Goal: Browse casually

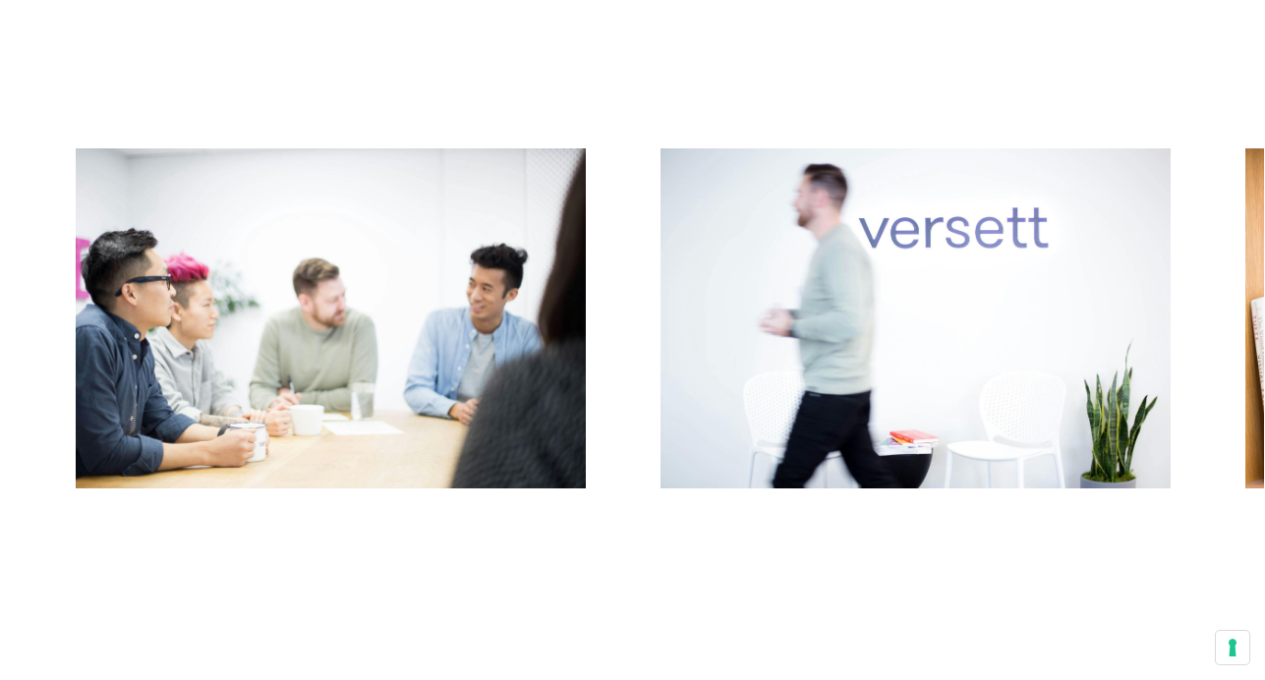
scroll to position [10543, 0]
click at [953, 361] on button "Next" at bounding box center [949, 324] width 632 height 350
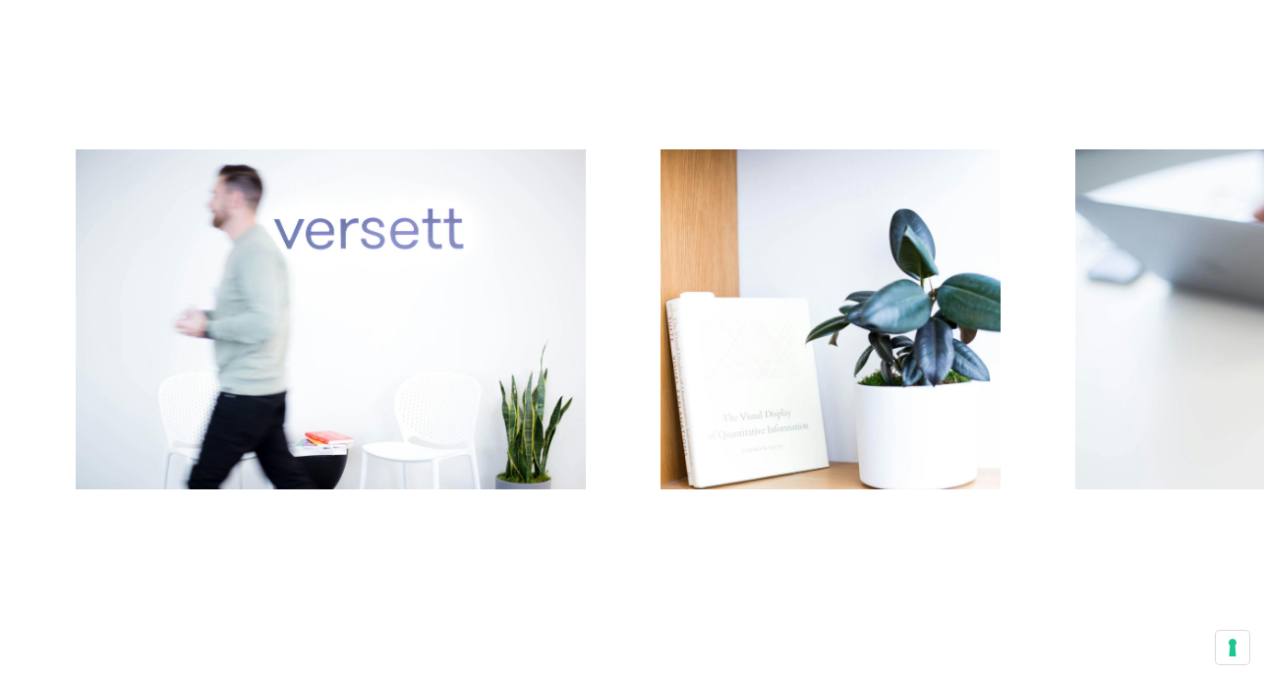
click at [953, 361] on button "Next" at bounding box center [949, 324] width 632 height 350
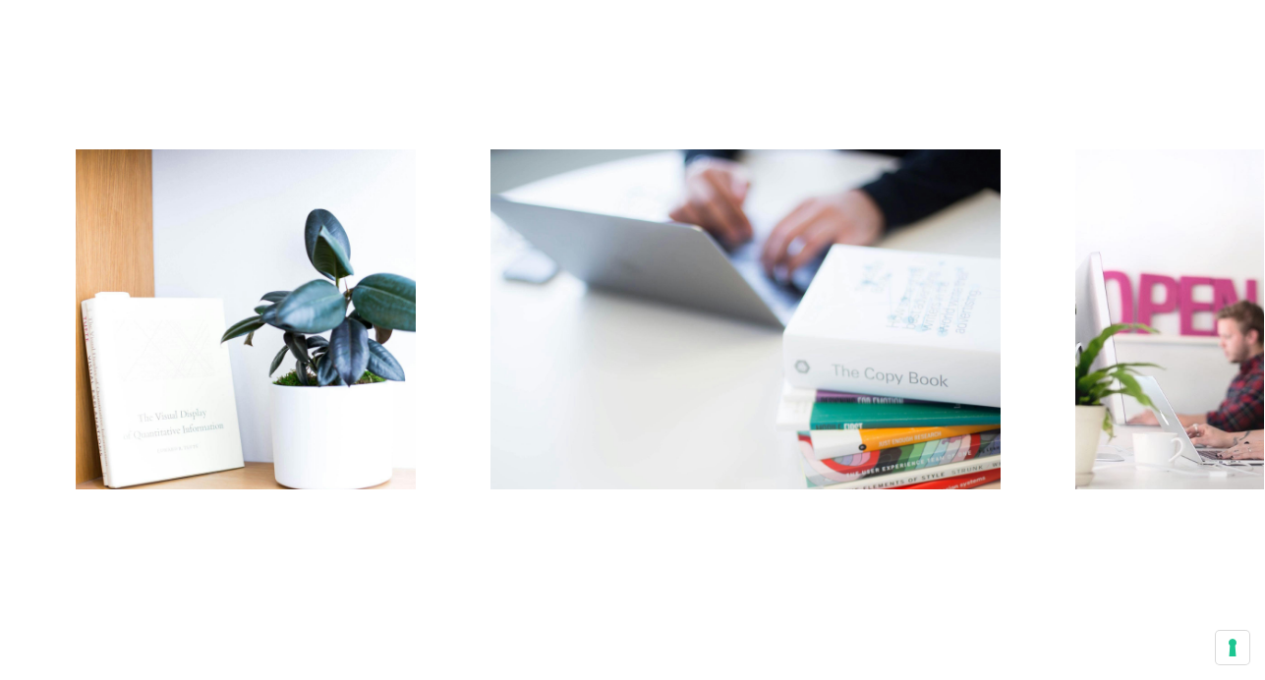
click at [953, 361] on button "Next" at bounding box center [949, 324] width 632 height 350
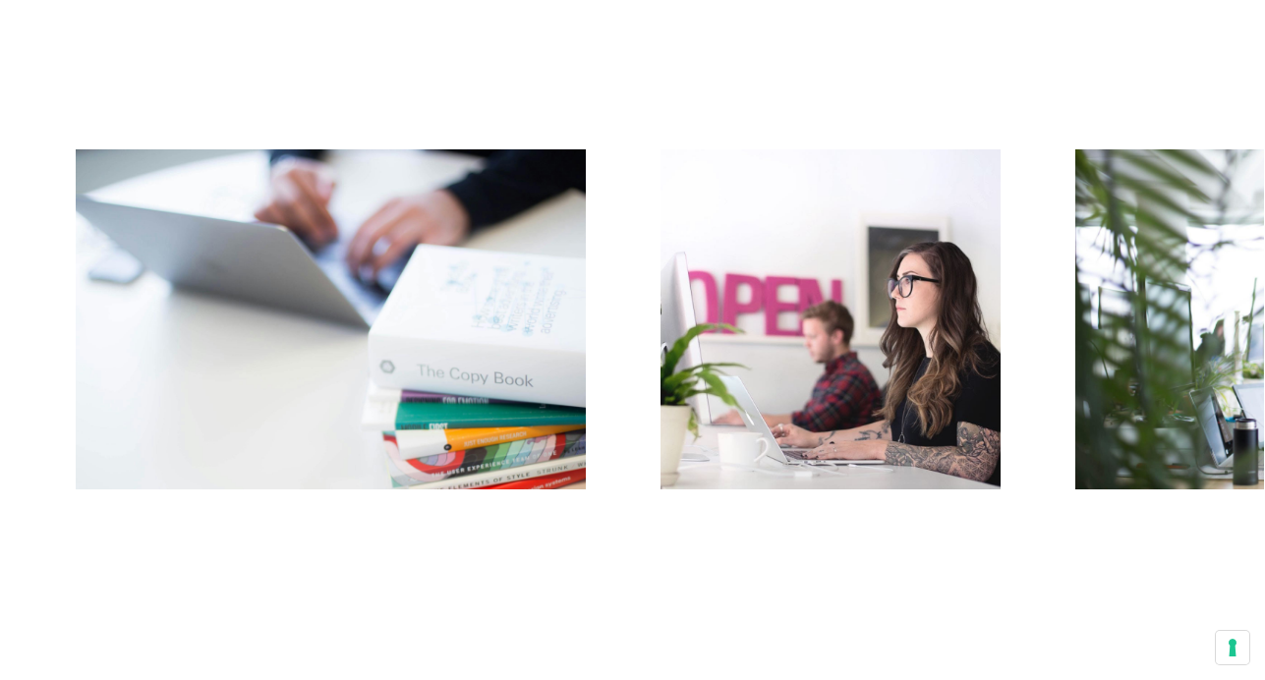
click at [953, 361] on button "Next" at bounding box center [949, 324] width 632 height 350
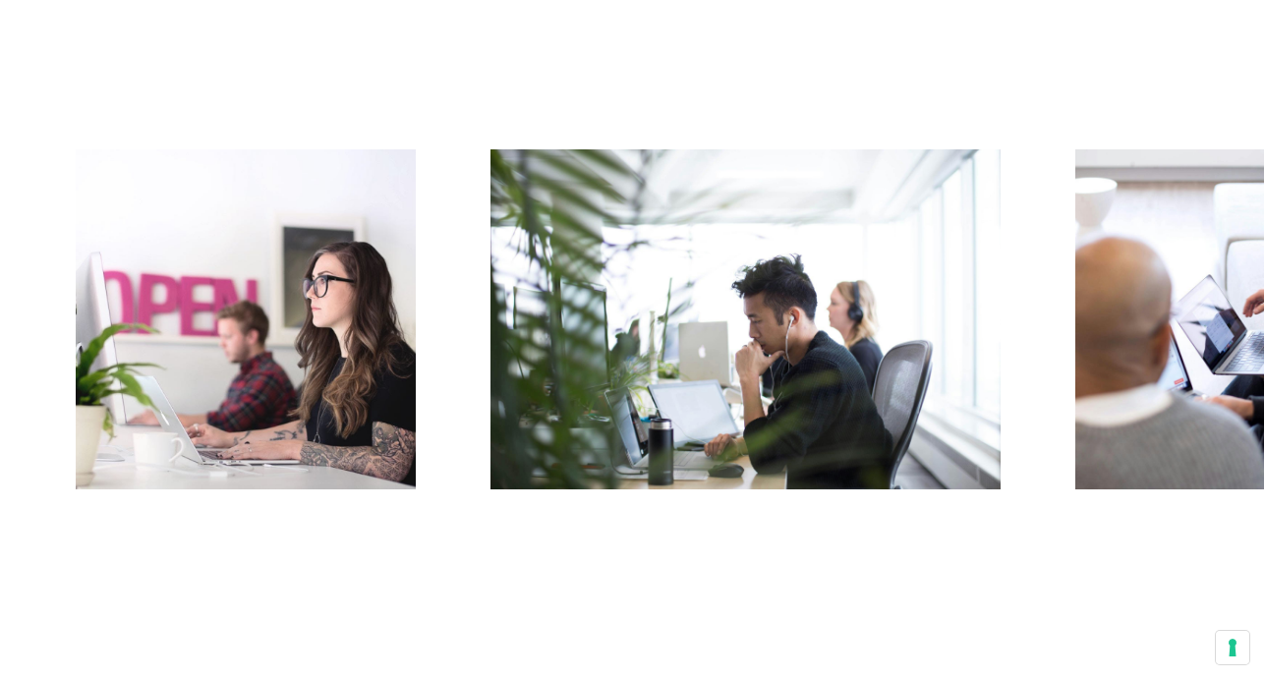
click at [953, 361] on button "Next" at bounding box center [949, 324] width 632 height 350
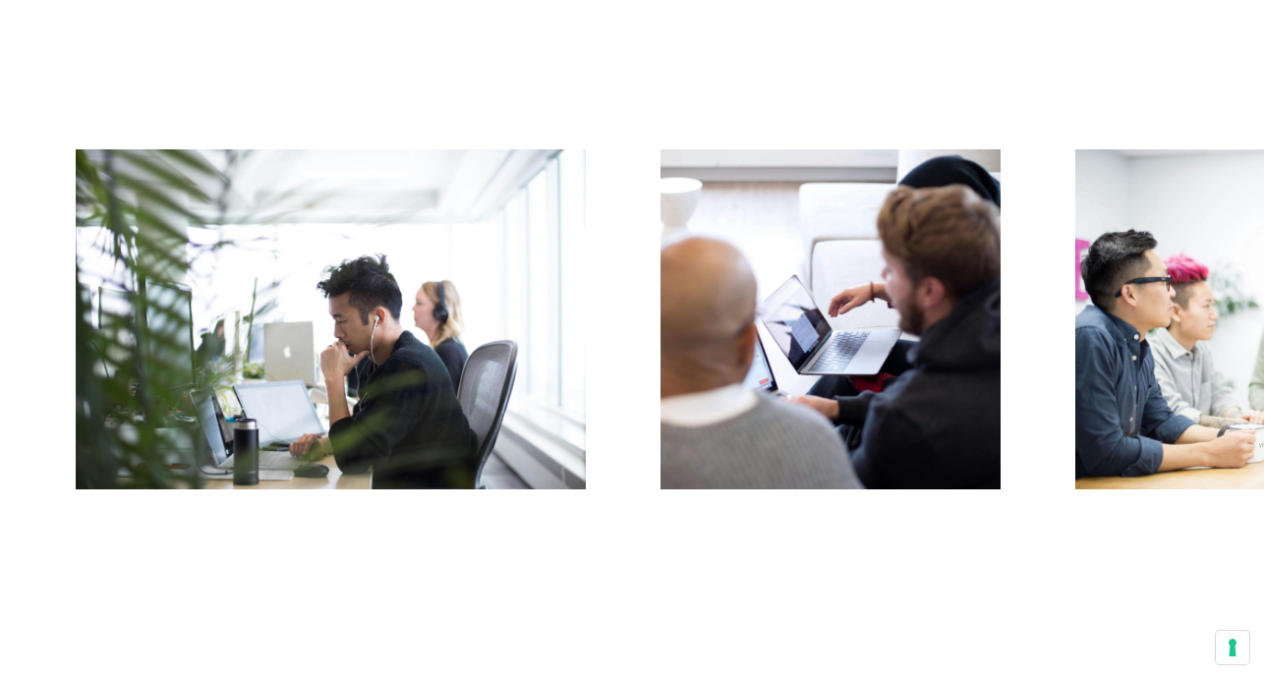
click at [953, 361] on button "Next" at bounding box center [949, 324] width 632 height 350
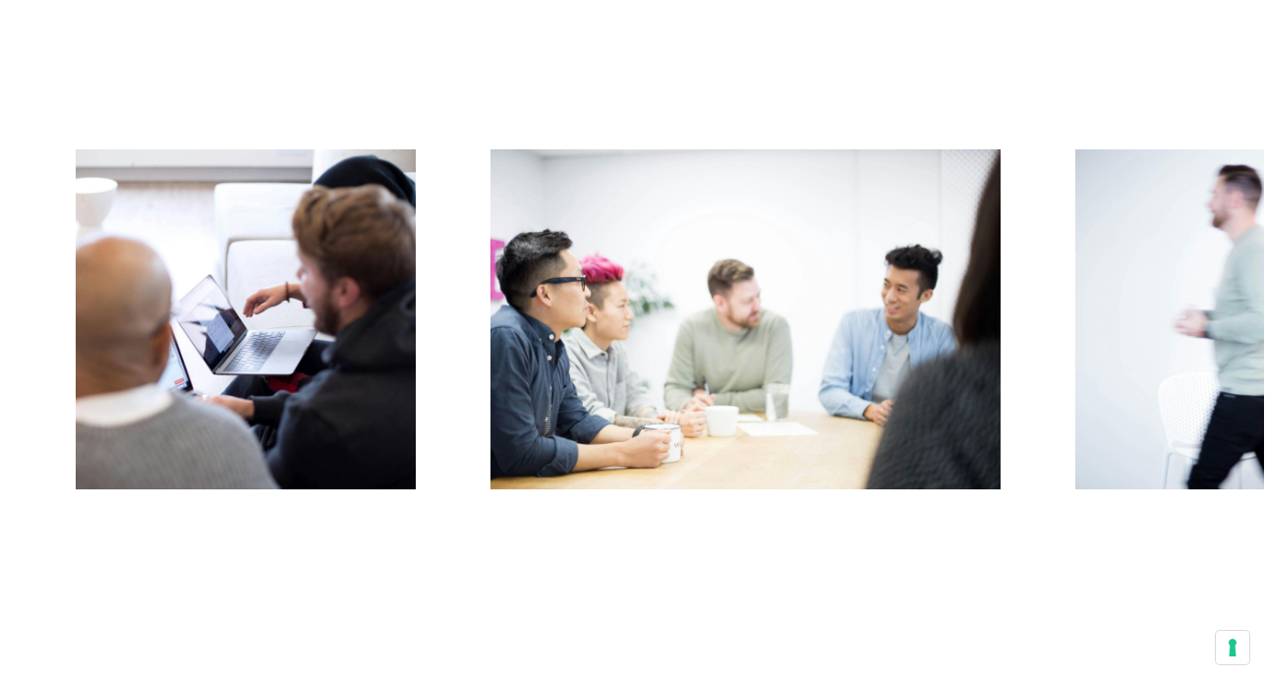
click at [953, 361] on button "Next" at bounding box center [949, 324] width 632 height 350
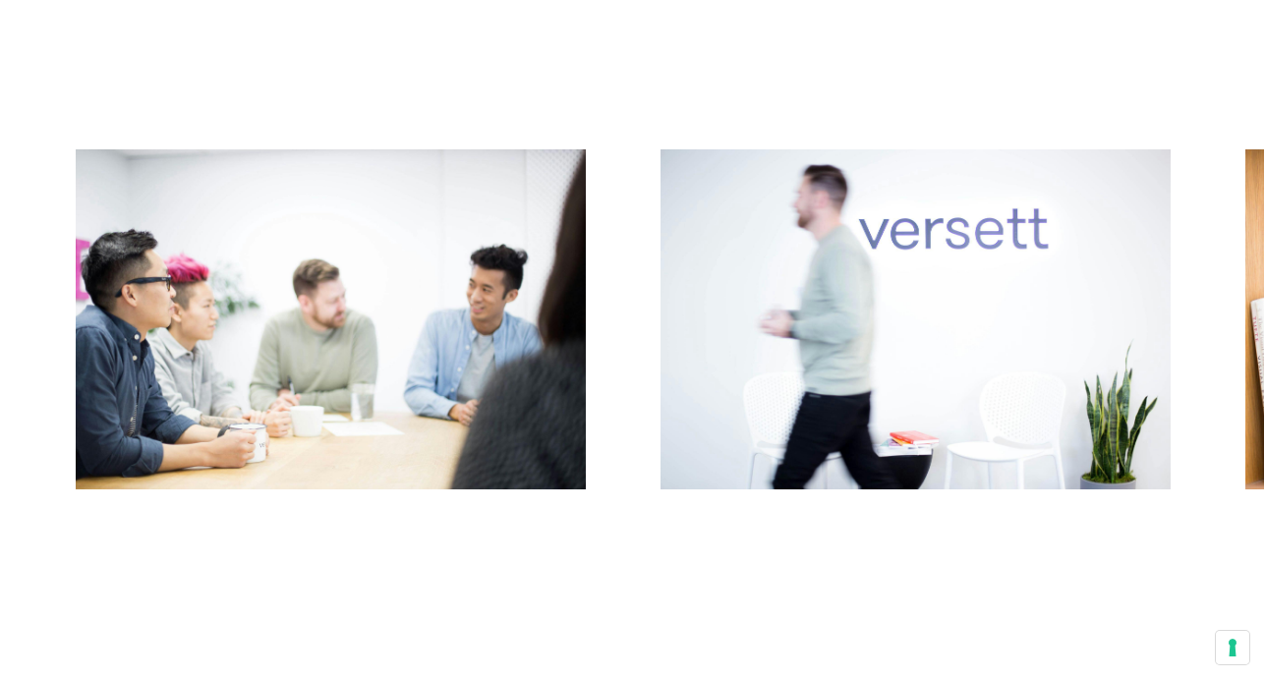
click at [953, 361] on button "Next" at bounding box center [949, 324] width 632 height 350
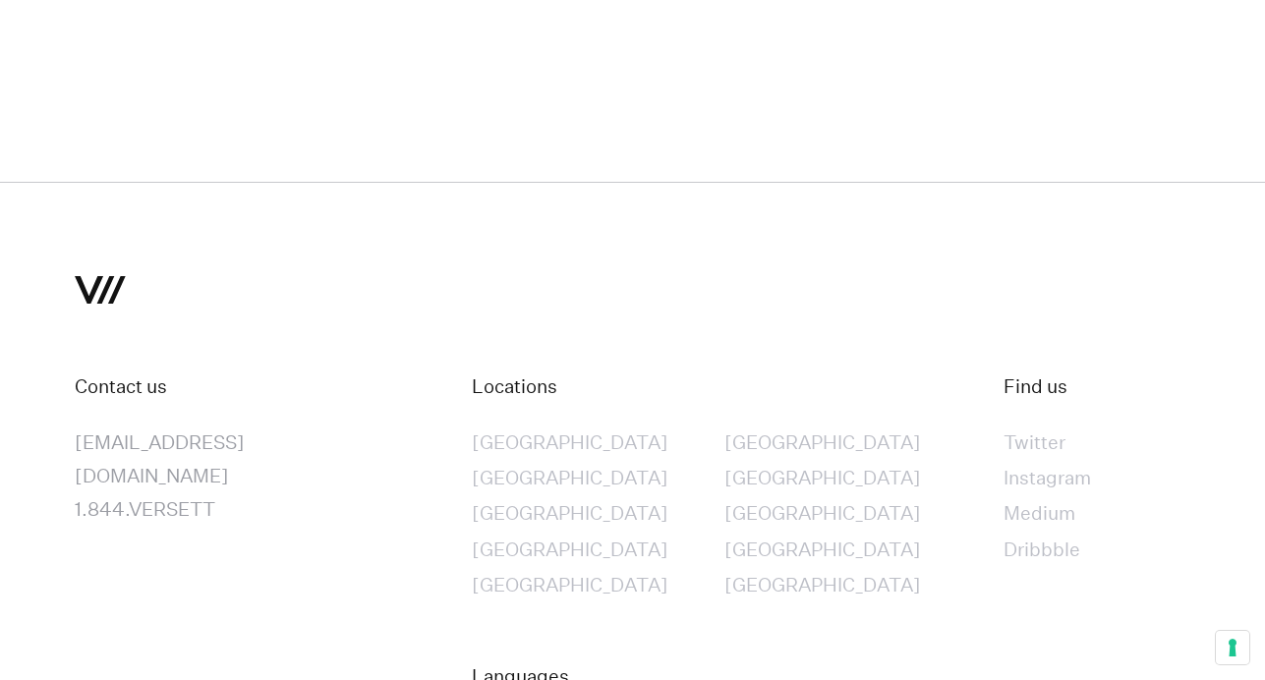
scroll to position [11853, 0]
click at [1003, 534] on div "Dribbble" at bounding box center [1046, 550] width 87 height 33
